Goal: Information Seeking & Learning: Learn about a topic

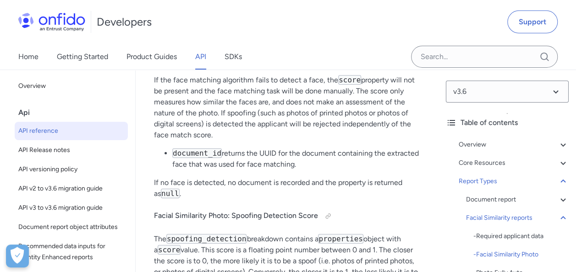
scroll to position [58530, 0]
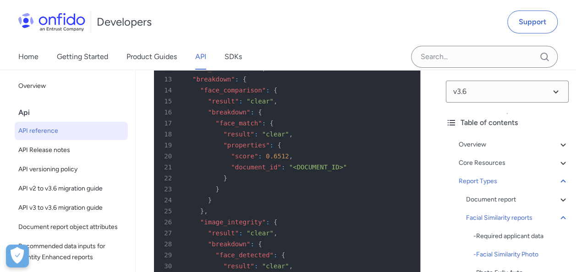
scroll to position [58896, 0]
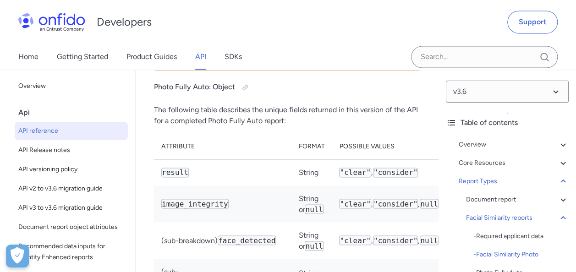
drag, startPoint x: 162, startPoint y: 128, endPoint x: 370, endPoint y: 168, distance: 211.8
drag, startPoint x: 370, startPoint y: 168, endPoint x: 383, endPoint y: 169, distance: 12.9
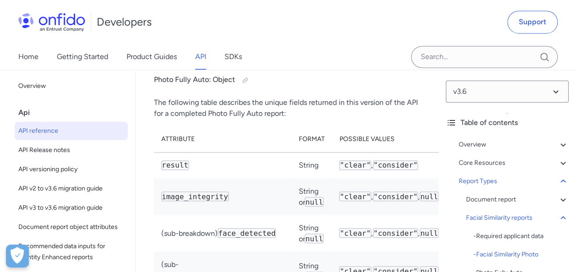
scroll to position [59516, 0]
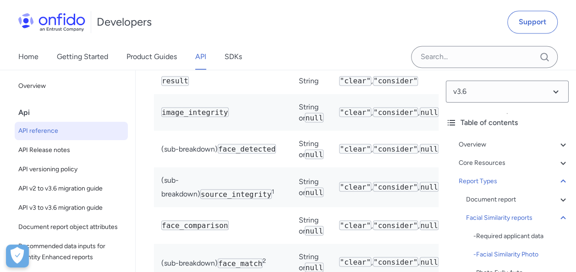
drag, startPoint x: 162, startPoint y: 95, endPoint x: 274, endPoint y: 110, distance: 112.4
drag, startPoint x: 274, startPoint y: 110, endPoint x: 303, endPoint y: 126, distance: 32.6
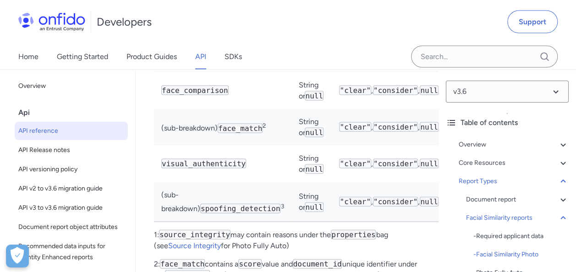
scroll to position [59654, 0]
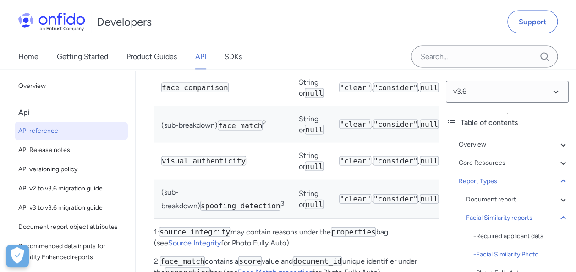
drag, startPoint x: 172, startPoint y: 169, endPoint x: 381, endPoint y: 169, distance: 208.6
drag, startPoint x: 381, startPoint y: 169, endPoint x: 314, endPoint y: 150, distance: 69.0
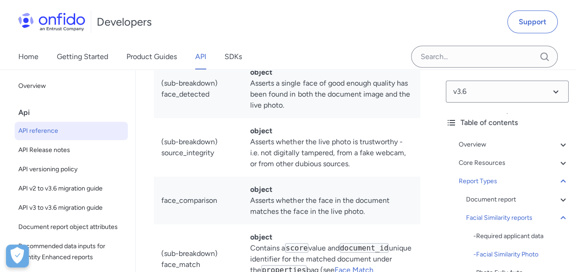
scroll to position [59929, 0]
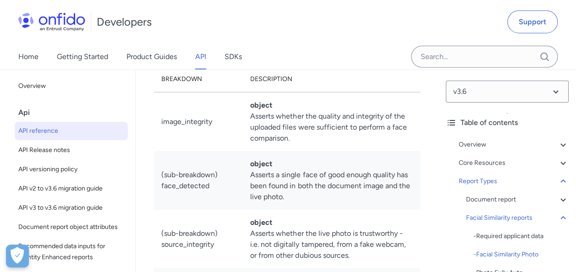
drag, startPoint x: 179, startPoint y: 130, endPoint x: 258, endPoint y: 134, distance: 78.5
drag, startPoint x: 258, startPoint y: 134, endPoint x: 310, endPoint y: 152, distance: 55.4
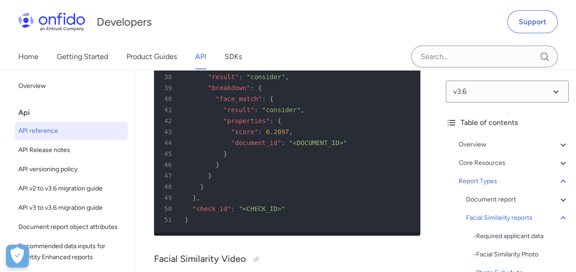
scroll to position [61396, 0]
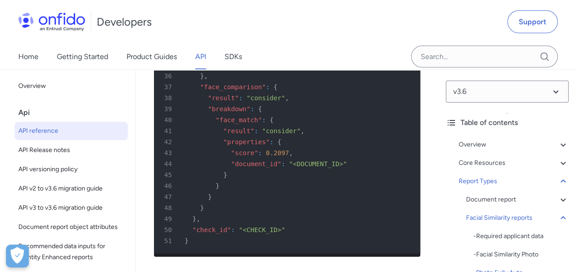
drag, startPoint x: 269, startPoint y: 112, endPoint x: 364, endPoint y: 147, distance: 101.7
drag, startPoint x: 258, startPoint y: 127, endPoint x: 376, endPoint y: 130, distance: 117.9
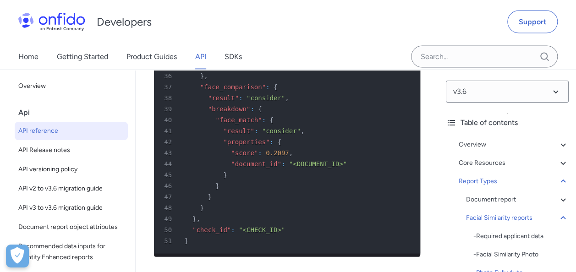
drag, startPoint x: 376, startPoint y: 130, endPoint x: 379, endPoint y: 141, distance: 11.3
drag, startPoint x: 300, startPoint y: 137, endPoint x: 254, endPoint y: 116, distance: 50.1
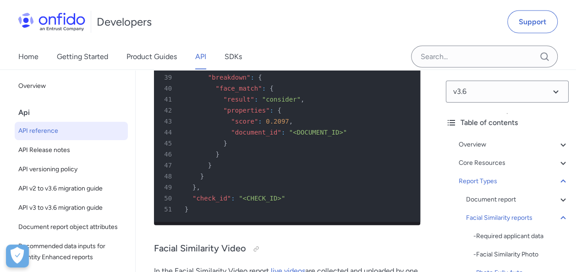
scroll to position [61442, 0]
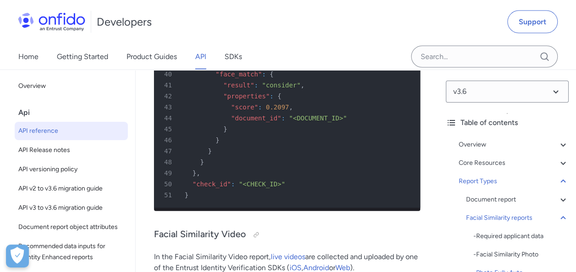
drag, startPoint x: 374, startPoint y: 144, endPoint x: 390, endPoint y: 149, distance: 16.1
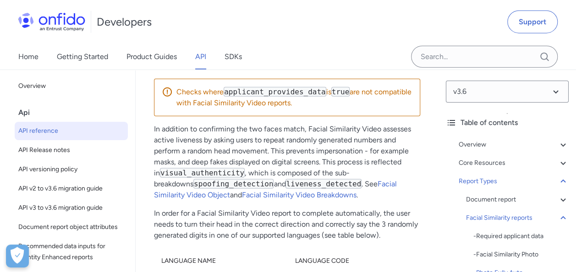
scroll to position [61671, 0]
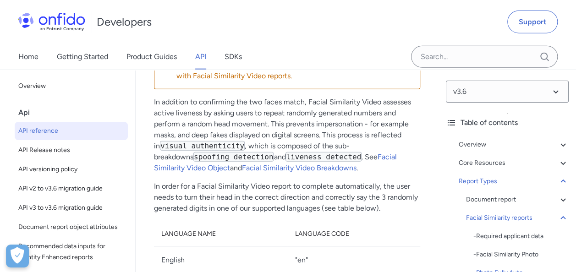
drag, startPoint x: 161, startPoint y: 132, endPoint x: 316, endPoint y: 191, distance: 165.7
drag, startPoint x: 316, startPoint y: 191, endPoint x: 257, endPoint y: 166, distance: 64.4
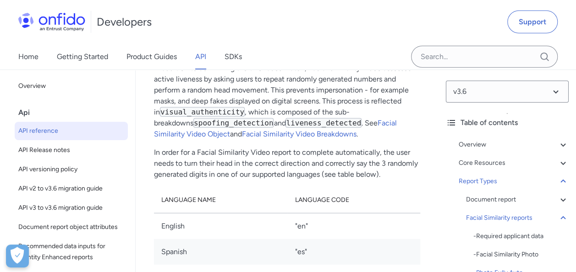
scroll to position [61717, 0]
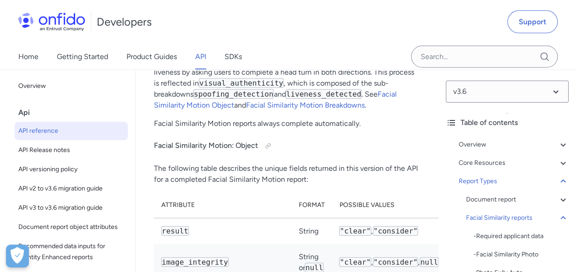
scroll to position [64972, 0]
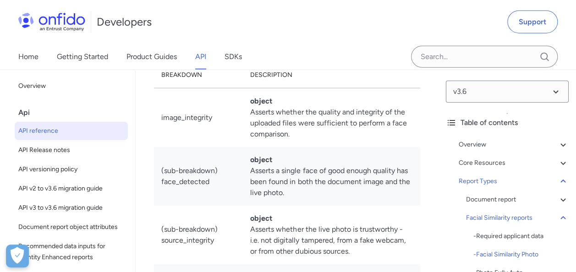
scroll to position [60208, 0]
